Goal: Transaction & Acquisition: Purchase product/service

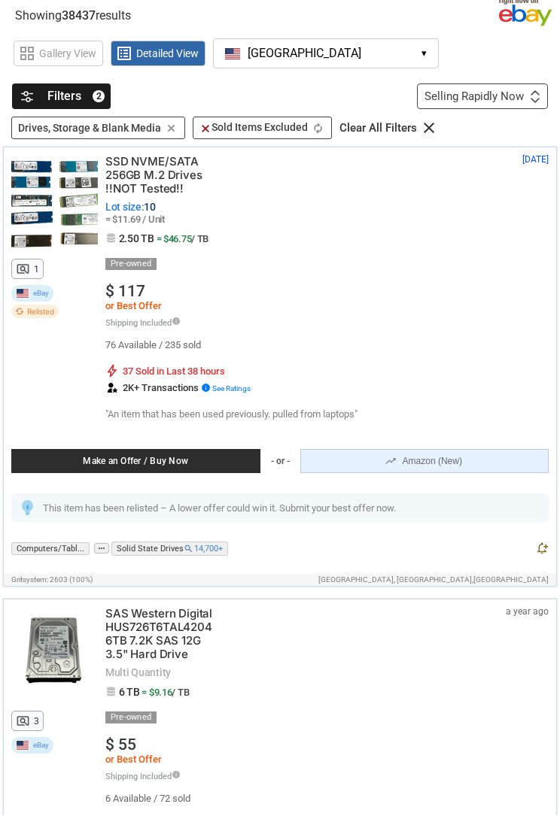
scroll to position [50, 0]
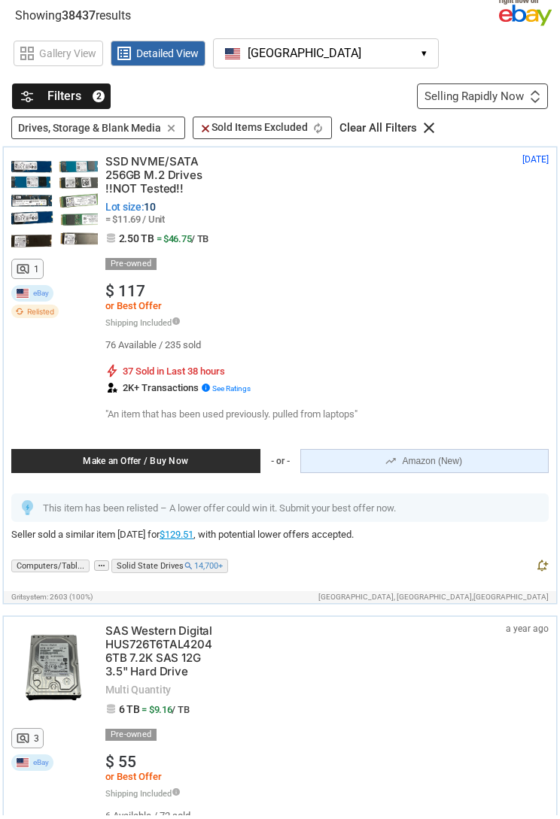
click at [524, 99] on div "Selling Rapidly Now First or Last Chance to Buy Recently Listed Selling Rapidly…" at bounding box center [482, 100] width 131 height 26
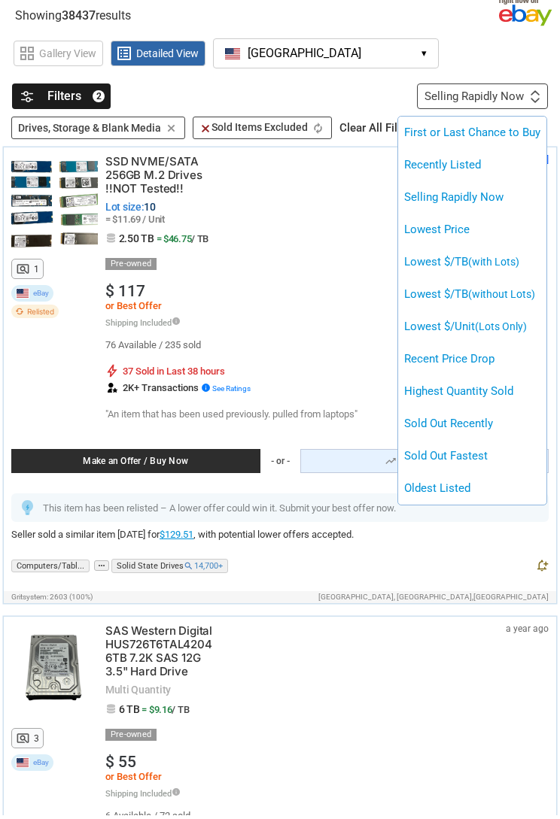
click at [524, 296] on span "(without Lots)" at bounding box center [501, 298] width 67 height 12
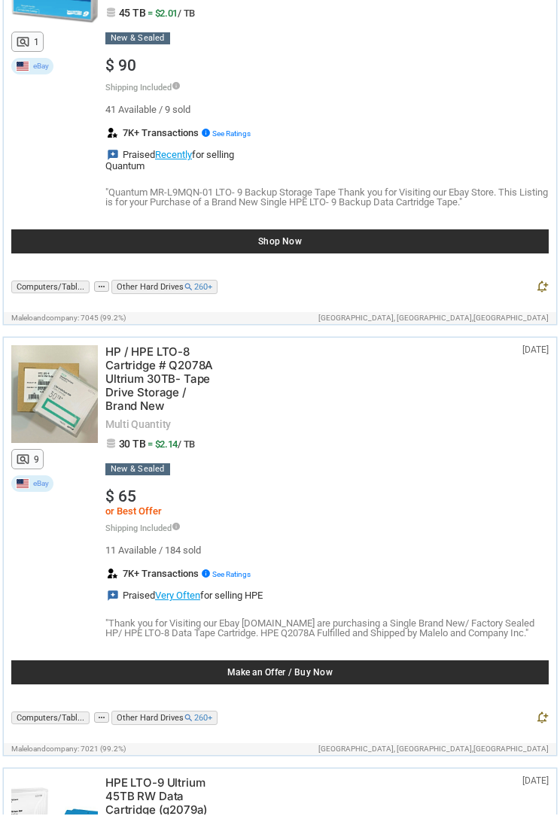
scroll to position [297, 0]
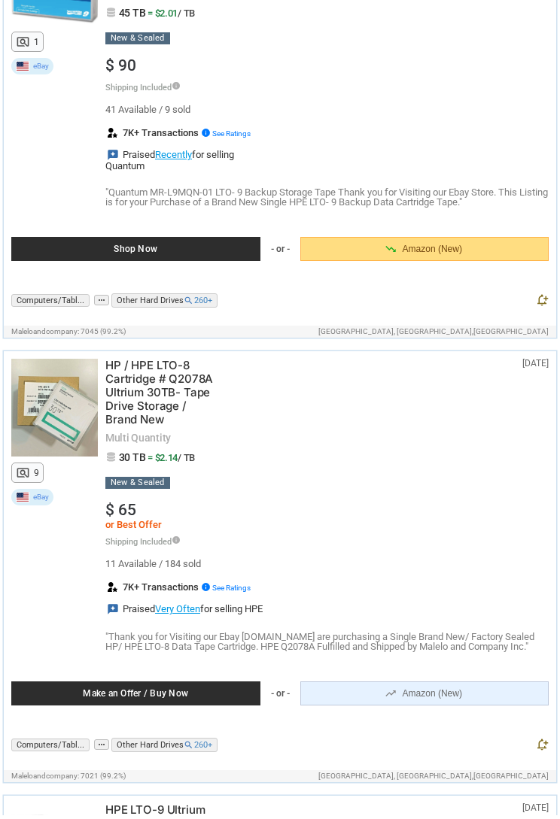
click at [454, 609] on div "11 Available / 184 sold bolt 7K+ Transactions info See Ratings reviews Praised …" at bounding box center [326, 591] width 443 height 56
click at [176, 385] on span "HP / HPE LTO-8 Cartridge # Q2078A Ultrium 30TB- Tape Drive Storage / Brand New" at bounding box center [161, 397] width 113 height 68
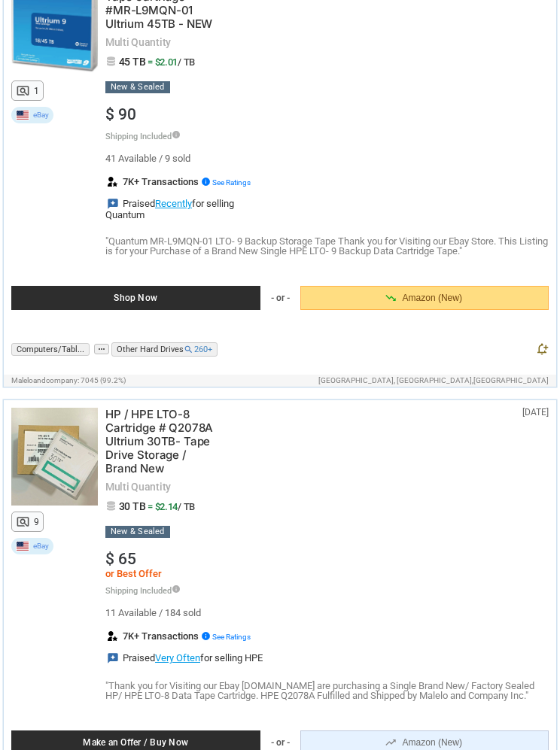
scroll to position [0, 0]
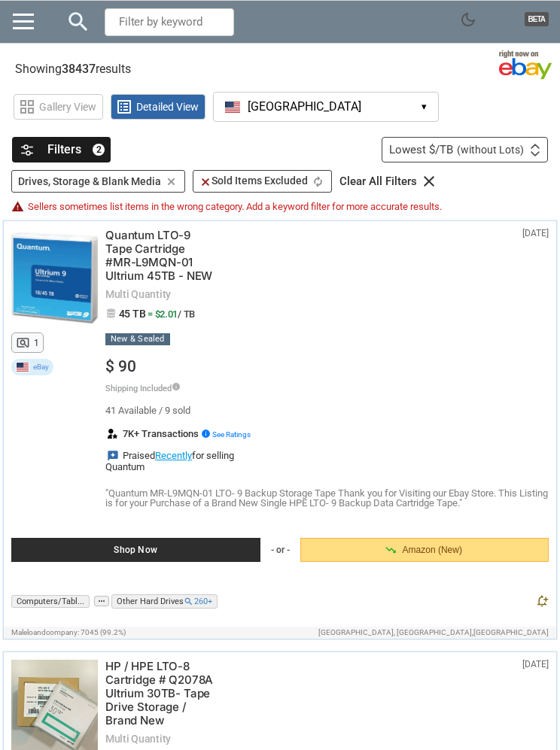
click at [87, 141] on div "Filters 2" at bounding box center [61, 150] width 99 height 26
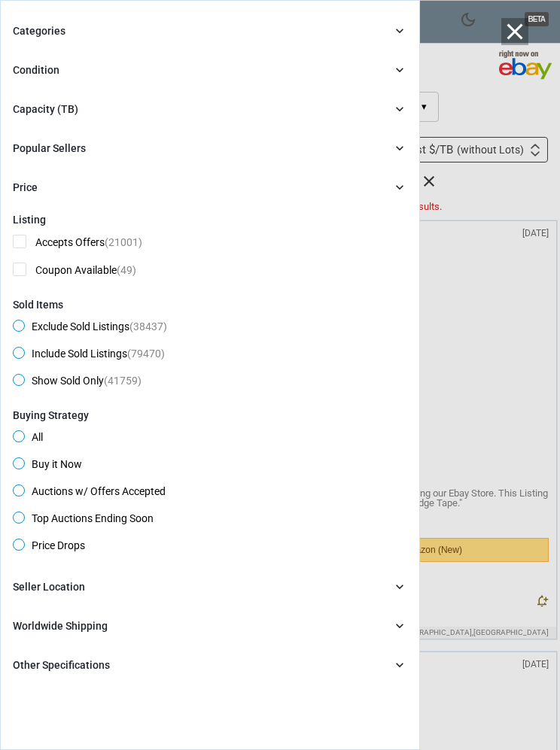
click at [383, 30] on div "Categories chevron_right" at bounding box center [210, 31] width 394 height 18
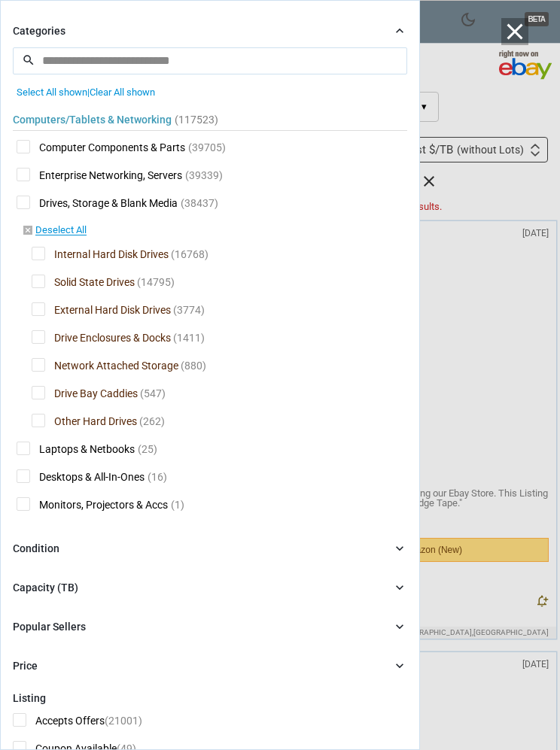
click at [42, 390] on span "Drive Bay Caddies" at bounding box center [85, 395] width 106 height 19
click at [0, 0] on div at bounding box center [0, 0] width 0 height 0
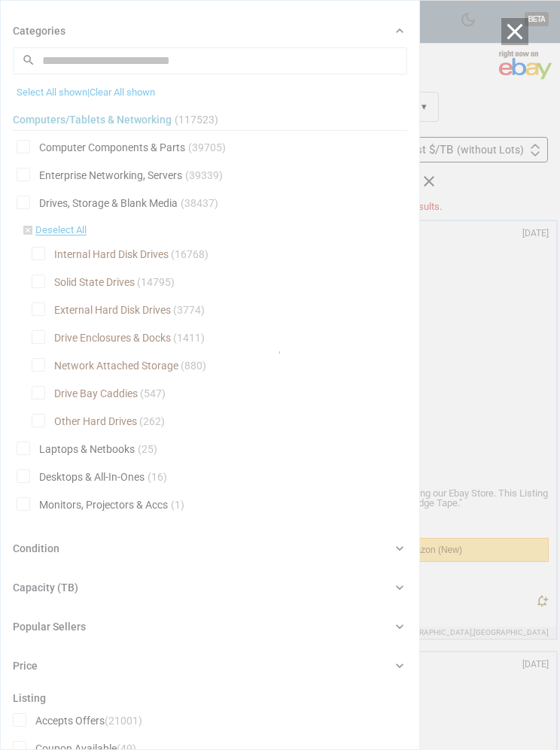
click at [44, 360] on div at bounding box center [280, 375] width 560 height 750
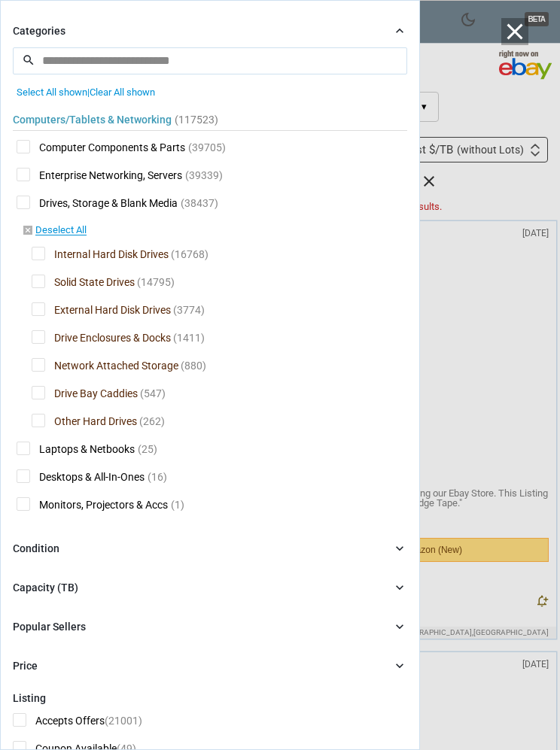
click at [69, 228] on link "disabled_by_default Deselect All" at bounding box center [54, 231] width 65 height 14
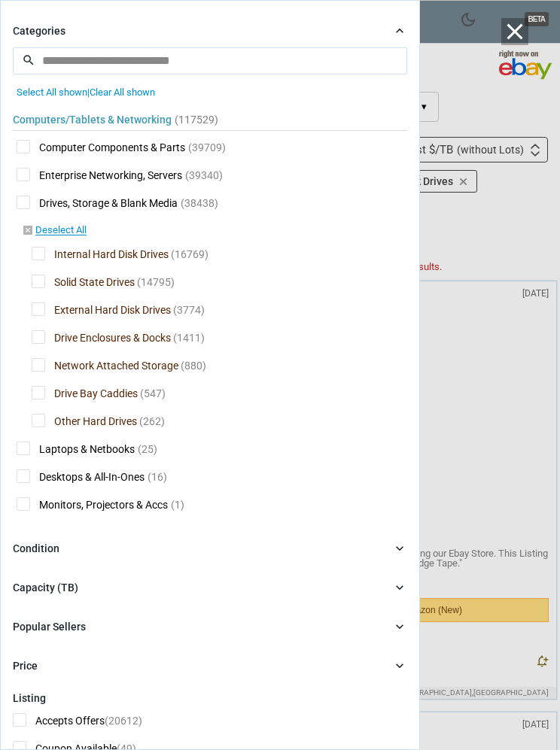
click at [62, 229] on link "disabled_by_default Deselect All" at bounding box center [54, 231] width 65 height 14
click at [44, 281] on span "Solid State Drives" at bounding box center [83, 284] width 103 height 19
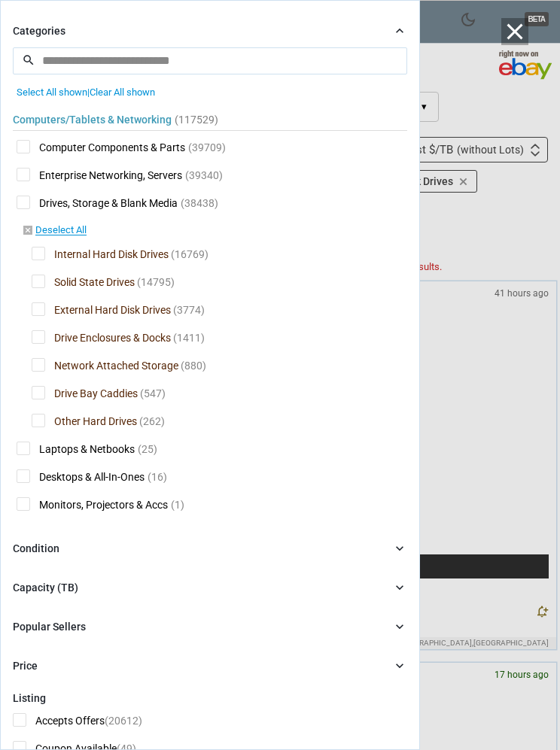
click at [53, 311] on span "External Hard Disk Drives" at bounding box center [101, 311] width 139 height 19
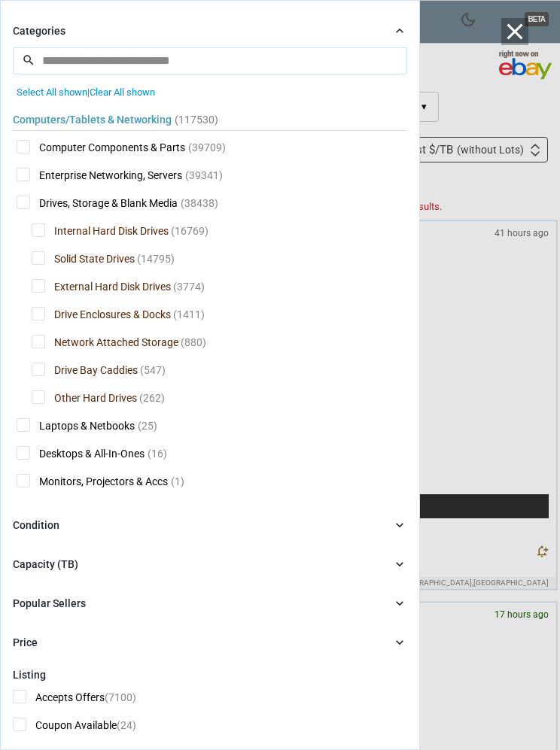
click at [47, 229] on span "Internal Hard Disk Drives" at bounding box center [100, 232] width 137 height 19
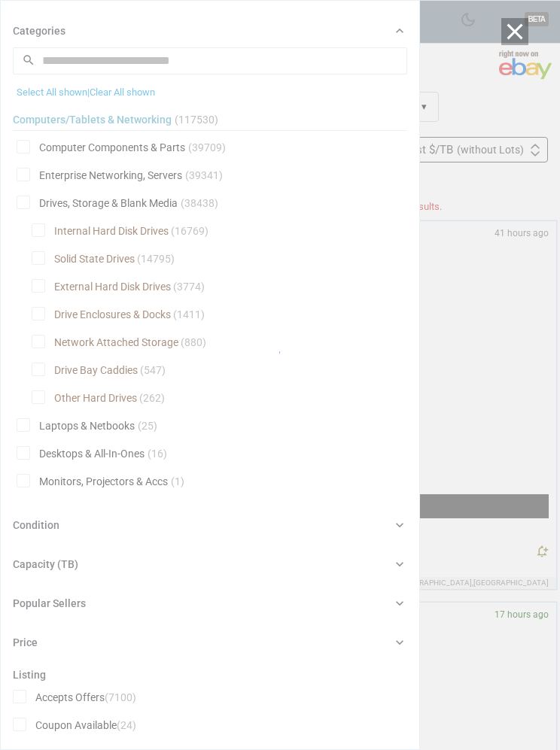
click at [507, 332] on div at bounding box center [280, 375] width 560 height 750
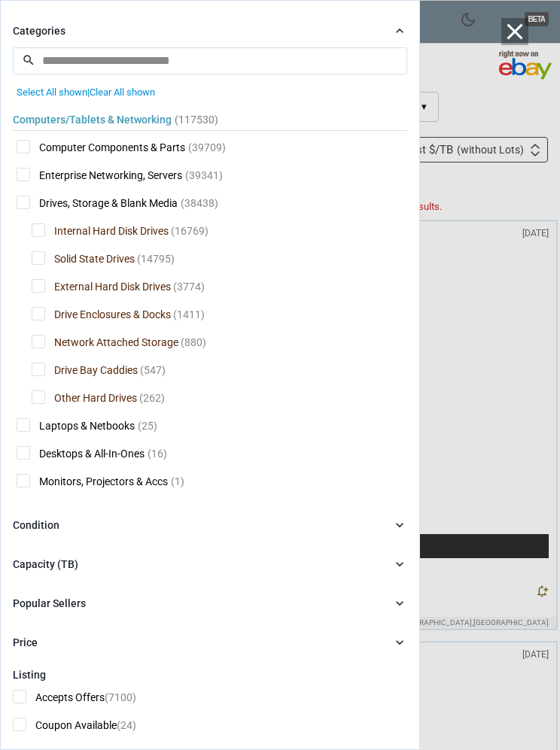
click at [392, 25] on icon "chevron_right" at bounding box center [399, 30] width 15 height 15
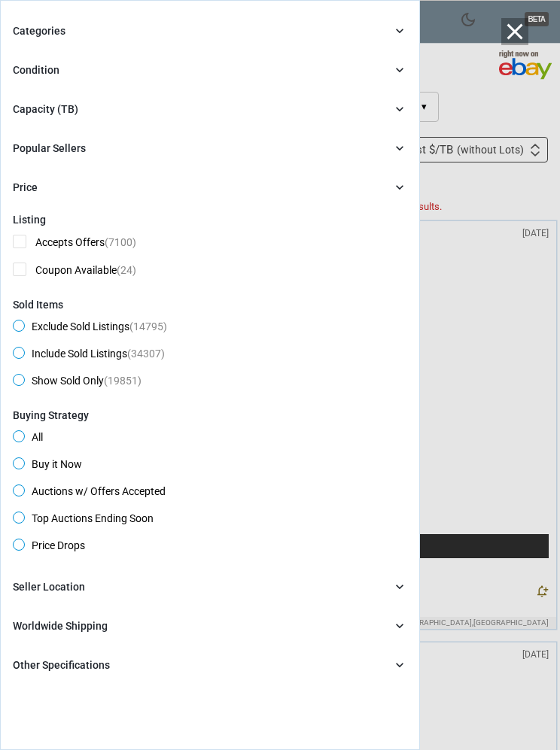
click at [471, 313] on div at bounding box center [280, 375] width 560 height 750
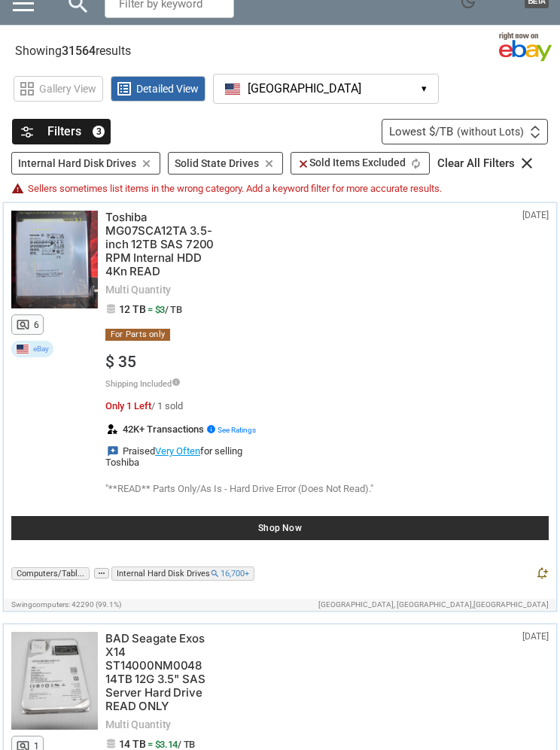
scroll to position [24, 0]
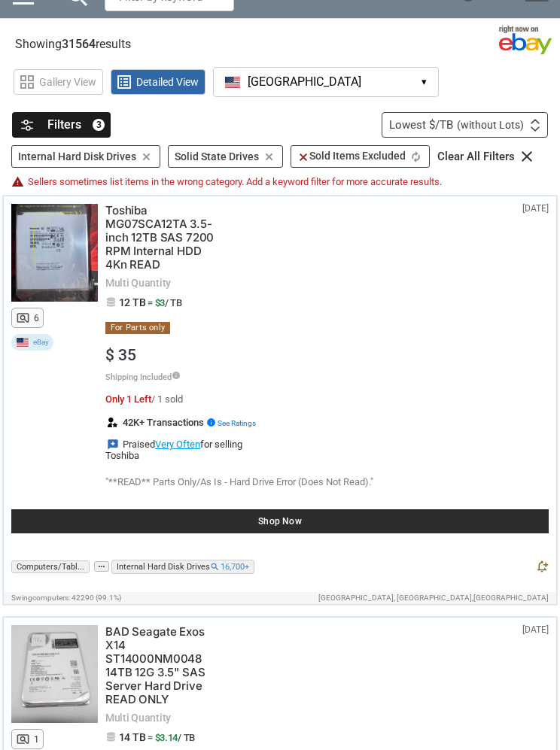
click at [483, 372] on div "$ 35 Shipping Included info Free Shipping! Shipping time not available" at bounding box center [326, 365] width 443 height 35
click at [176, 234] on span "Toshiba MG07SCA12TA 3.5-inch 12TB SAS 7200 RPM Internal HDD 4Kn READ" at bounding box center [161, 239] width 113 height 68
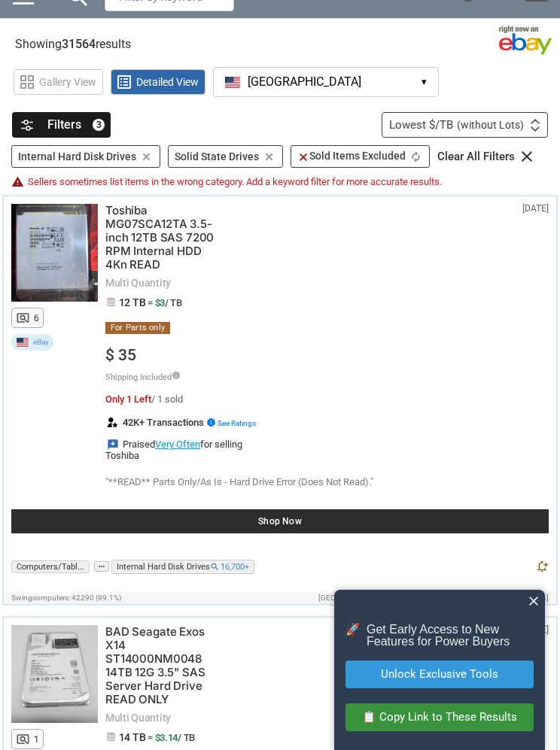
scroll to position [90, 0]
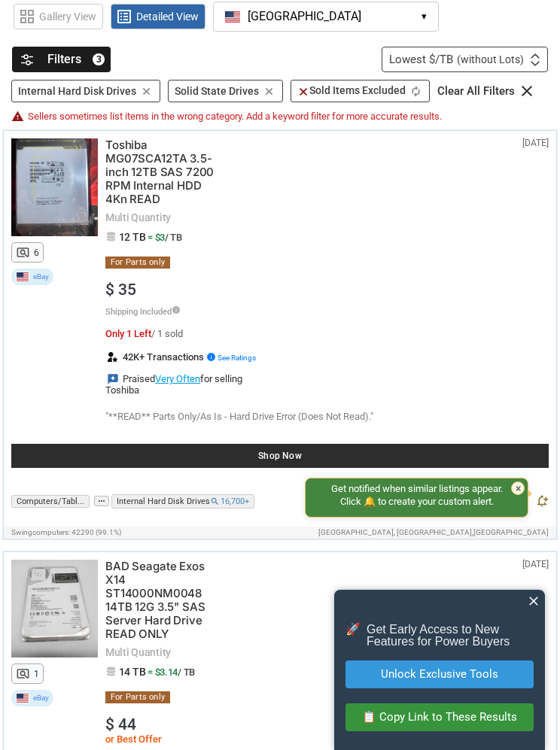
click at [144, 94] on icon "clear" at bounding box center [146, 91] width 14 height 11
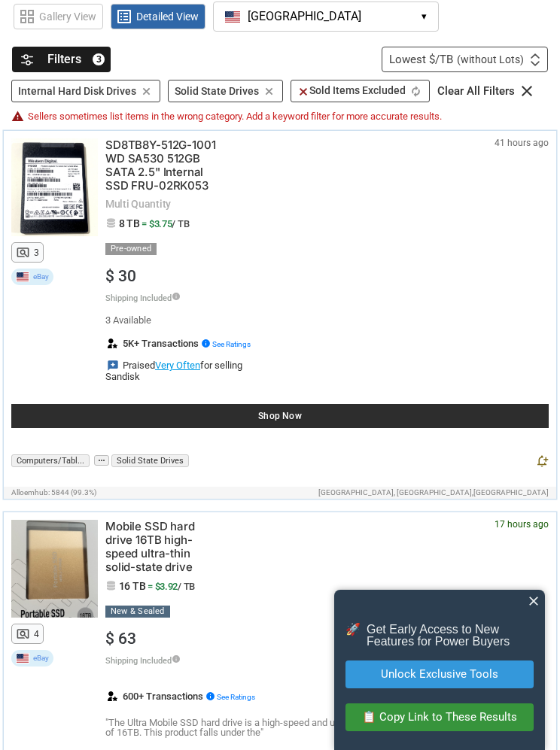
click at [88, 61] on div "Filters 3" at bounding box center [61, 60] width 99 height 26
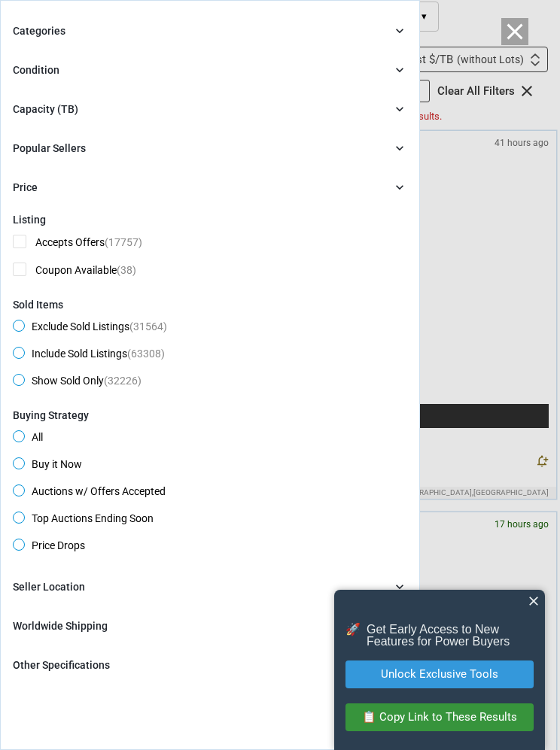
click at [398, 37] on icon "chevron_right" at bounding box center [399, 30] width 15 height 15
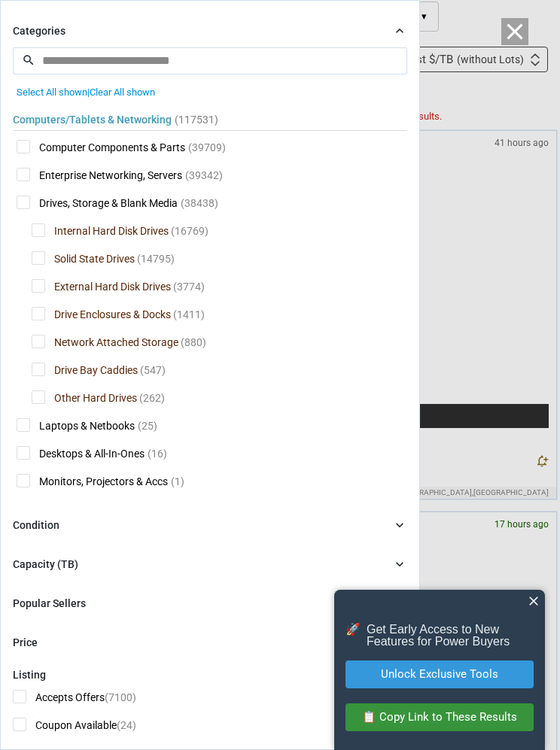
click at [50, 286] on span "External Hard Disk Drives" at bounding box center [101, 288] width 139 height 19
click at [527, 605] on span "close" at bounding box center [533, 601] width 15 height 15
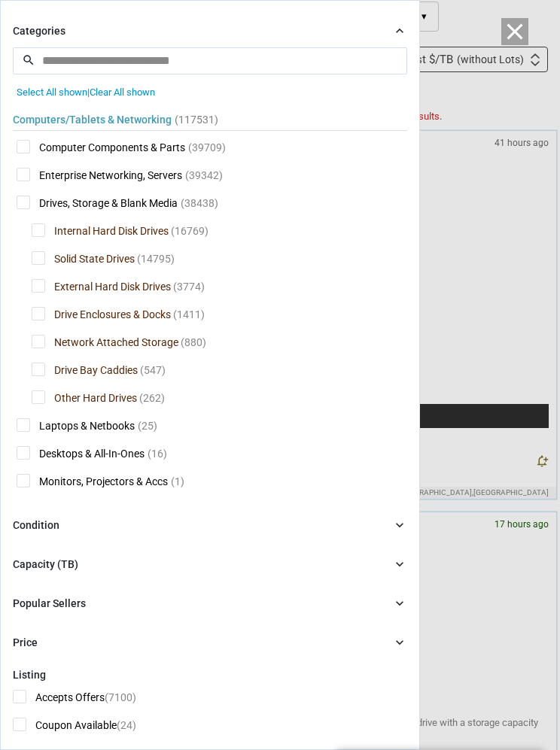
click at [483, 301] on div at bounding box center [280, 375] width 560 height 750
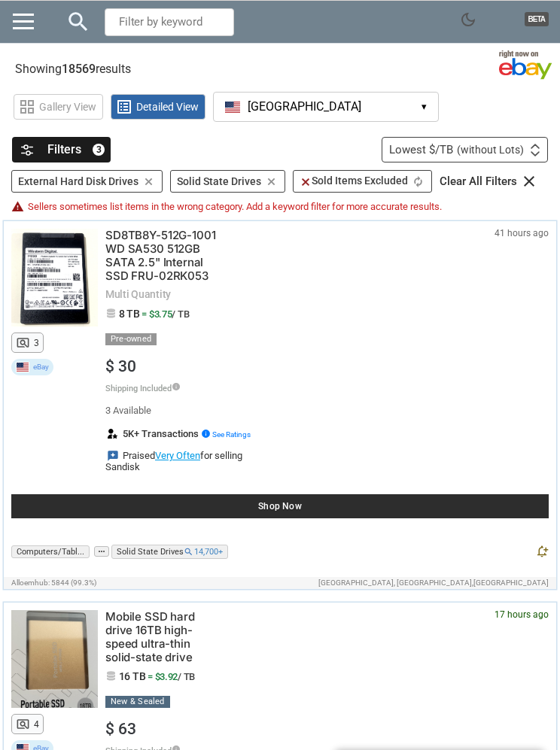
click at [475, 155] on span "(without Lots)" at bounding box center [490, 149] width 67 height 11
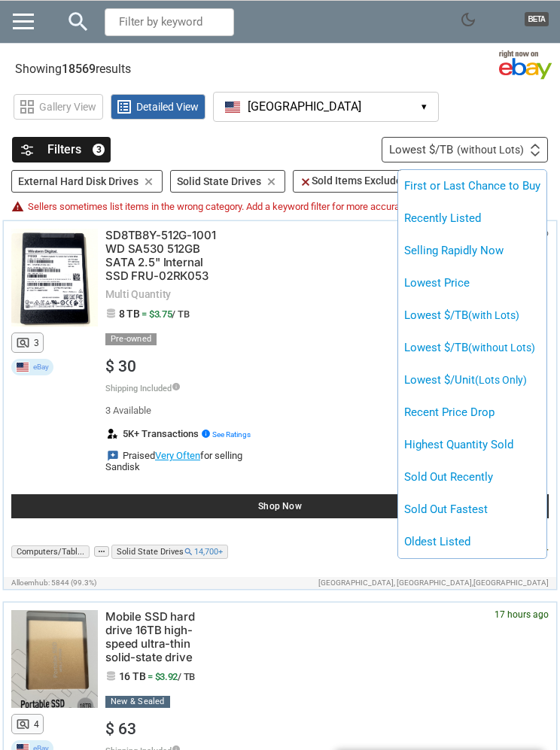
click at [455, 285] on li "Lowest Price" at bounding box center [472, 283] width 148 height 32
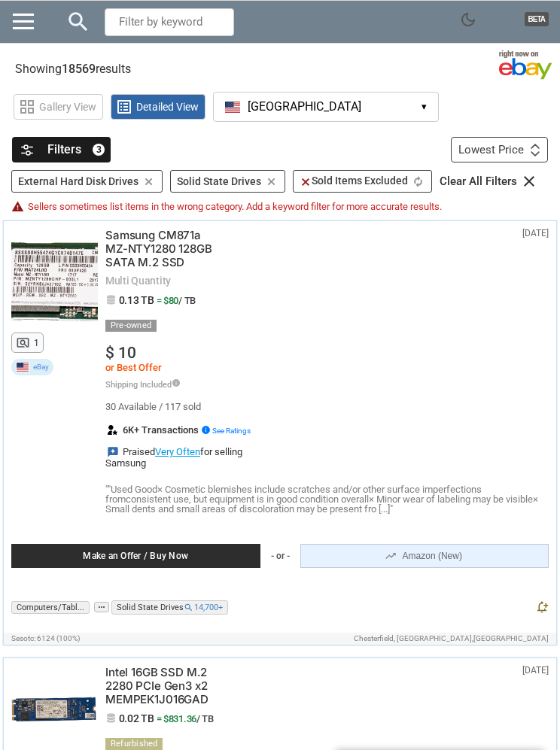
scroll to position [32, 0]
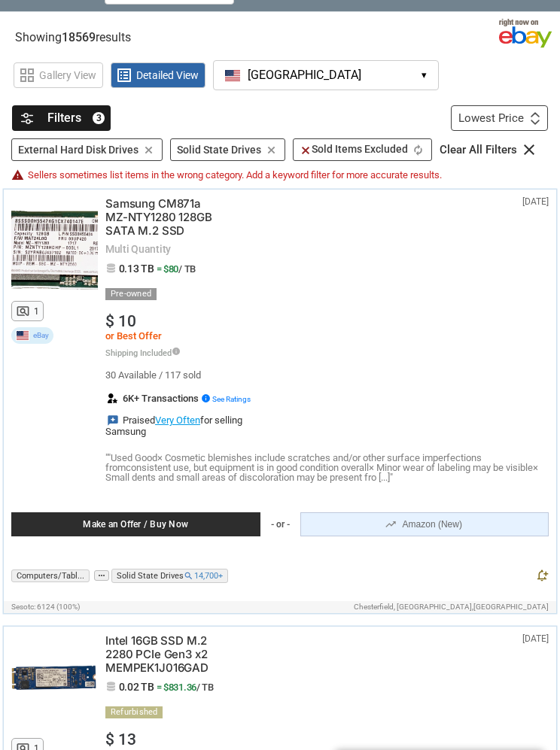
click at [41, 105] on div "Filters 3" at bounding box center [61, 118] width 99 height 26
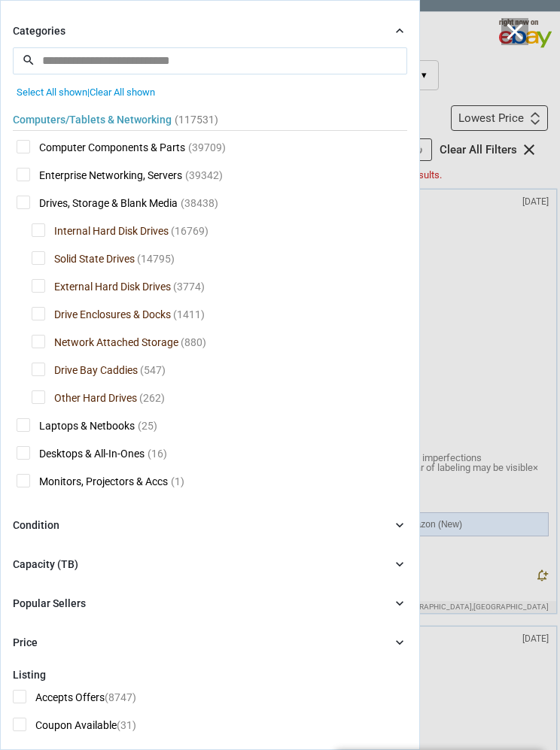
click at [54, 567] on div "Capacity (TB)" at bounding box center [45, 564] width 65 height 15
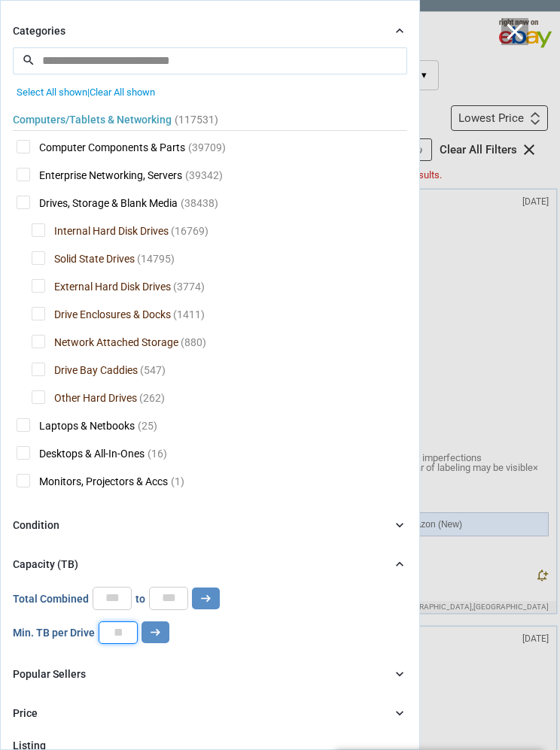
click at [126, 630] on input "number" at bounding box center [118, 632] width 39 height 23
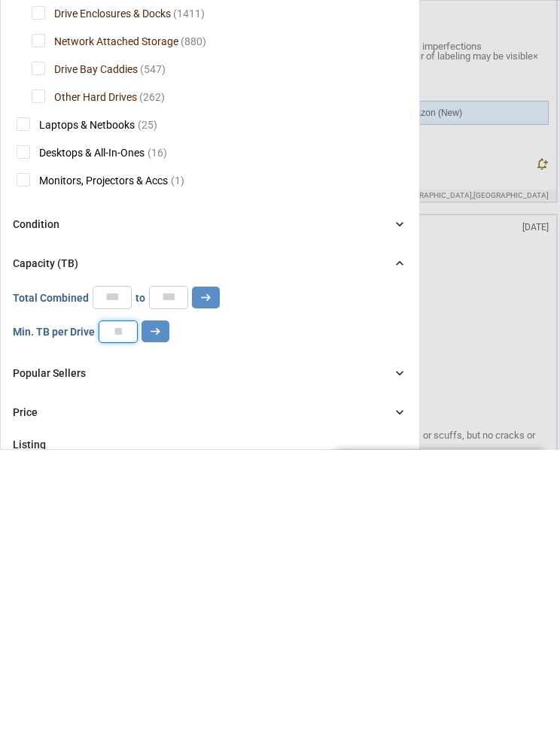
type input "*"
click at [154, 625] on icon "arrow_right_alt" at bounding box center [155, 632] width 14 height 14
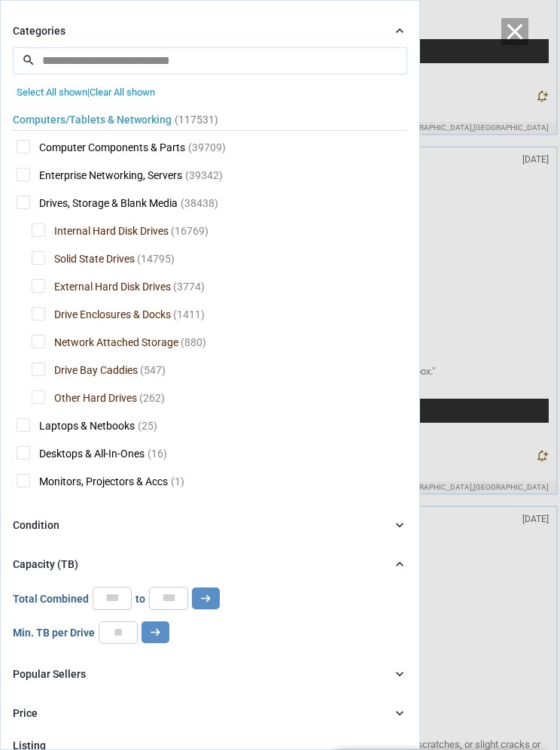
click at [504, 349] on div at bounding box center [280, 375] width 560 height 750
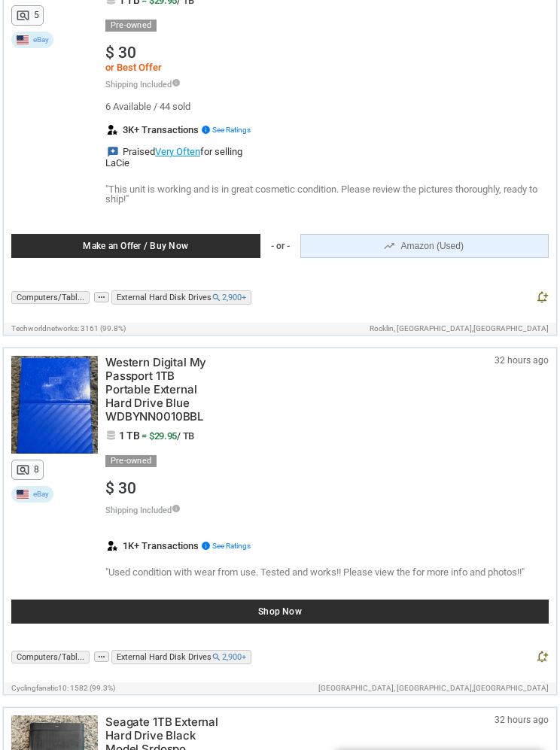
scroll to position [4099, 0]
